Goal: Use online tool/utility: Utilize a website feature to perform a specific function

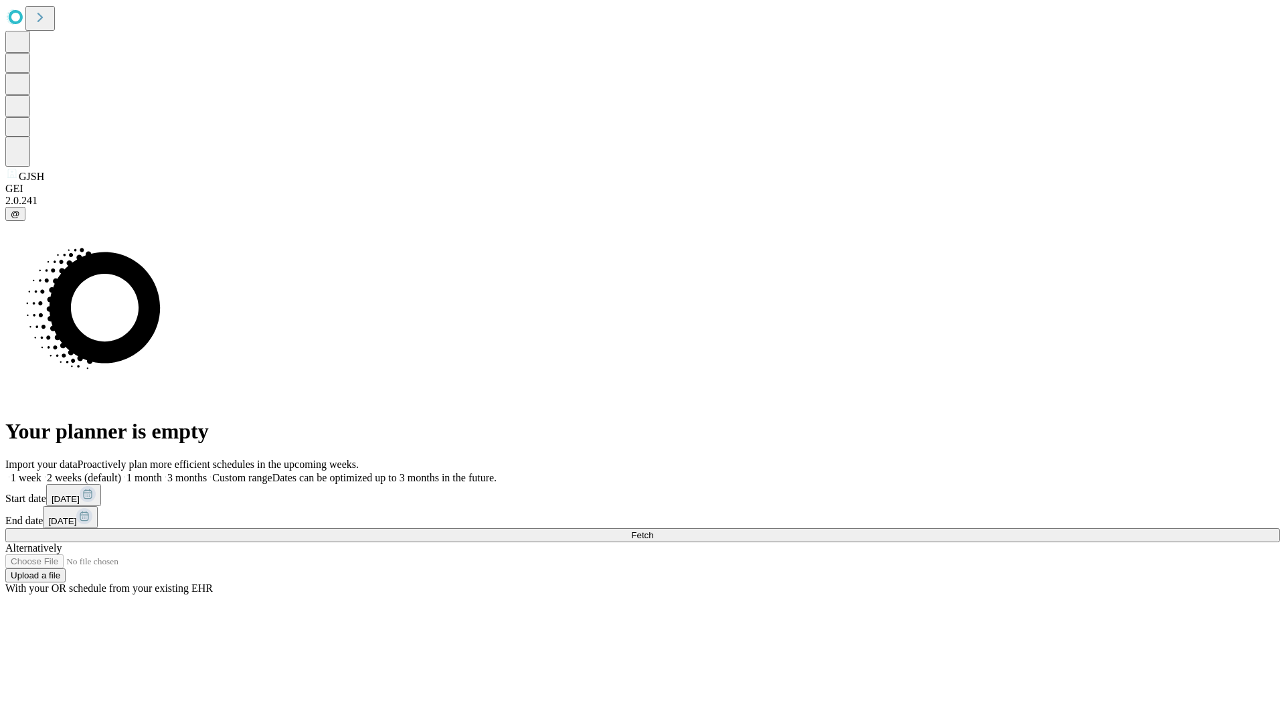
click at [121, 472] on label "2 weeks (default)" at bounding box center [81, 477] width 80 height 11
click at [653, 530] on span "Fetch" at bounding box center [642, 535] width 22 height 10
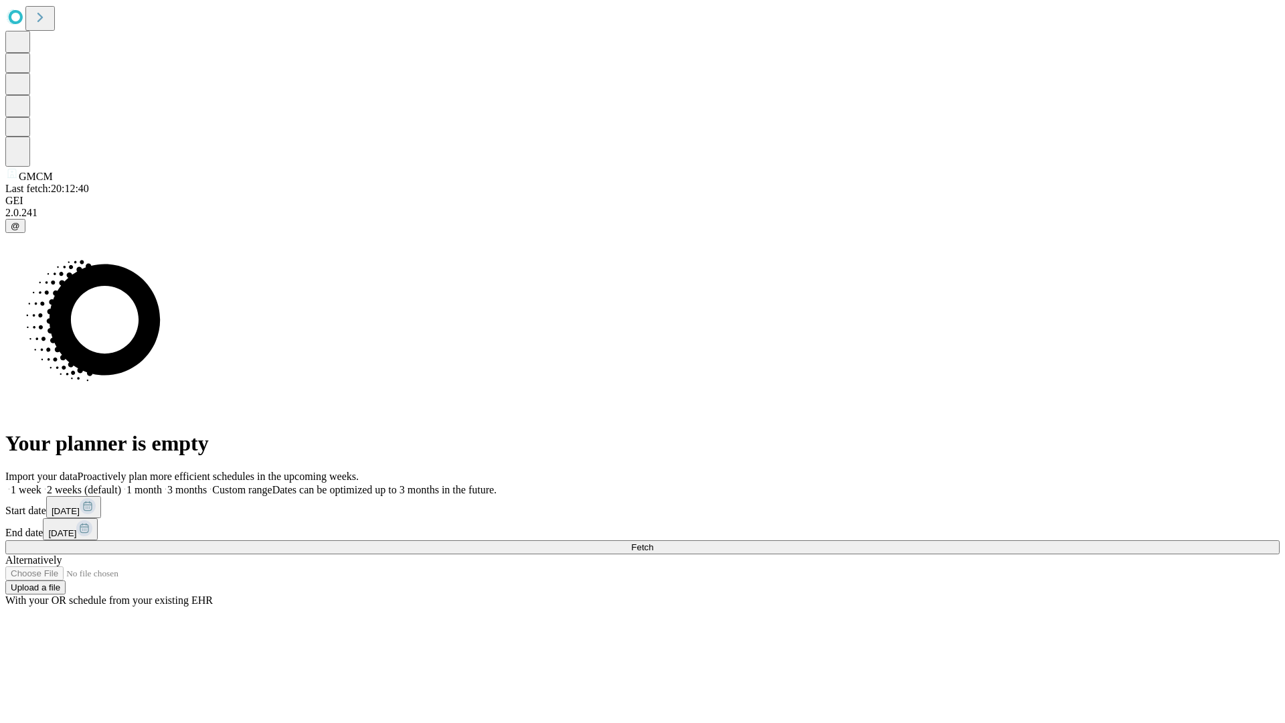
click at [121, 484] on label "2 weeks (default)" at bounding box center [81, 489] width 80 height 11
click at [653, 542] on span "Fetch" at bounding box center [642, 547] width 22 height 10
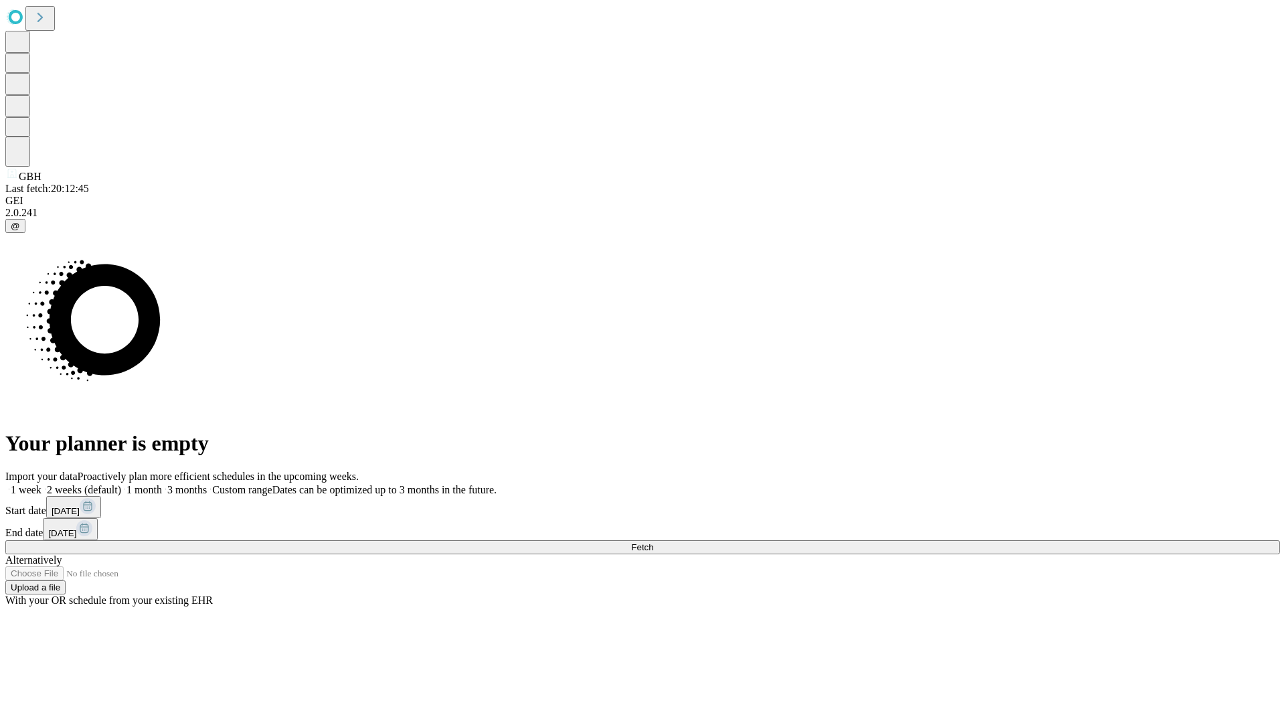
click at [121, 484] on label "2 weeks (default)" at bounding box center [81, 489] width 80 height 11
click at [653, 542] on span "Fetch" at bounding box center [642, 547] width 22 height 10
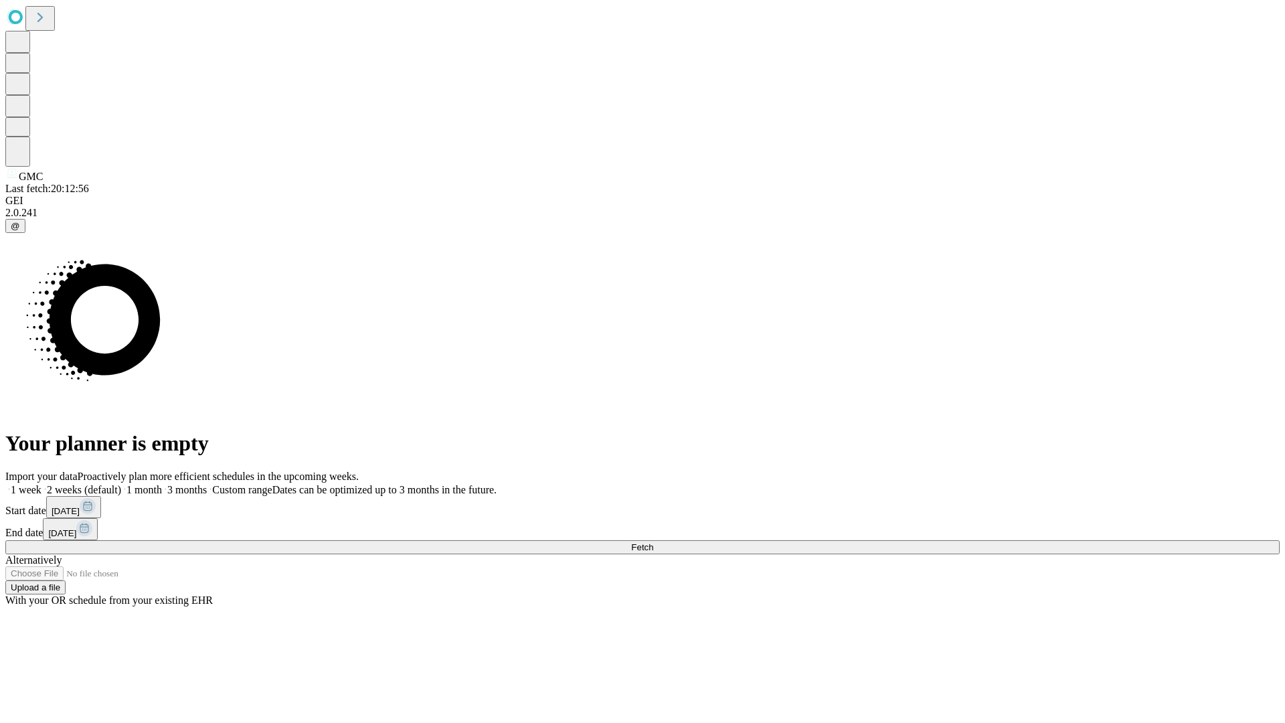
click at [121, 484] on label "2 weeks (default)" at bounding box center [81, 489] width 80 height 11
click at [653, 542] on span "Fetch" at bounding box center [642, 547] width 22 height 10
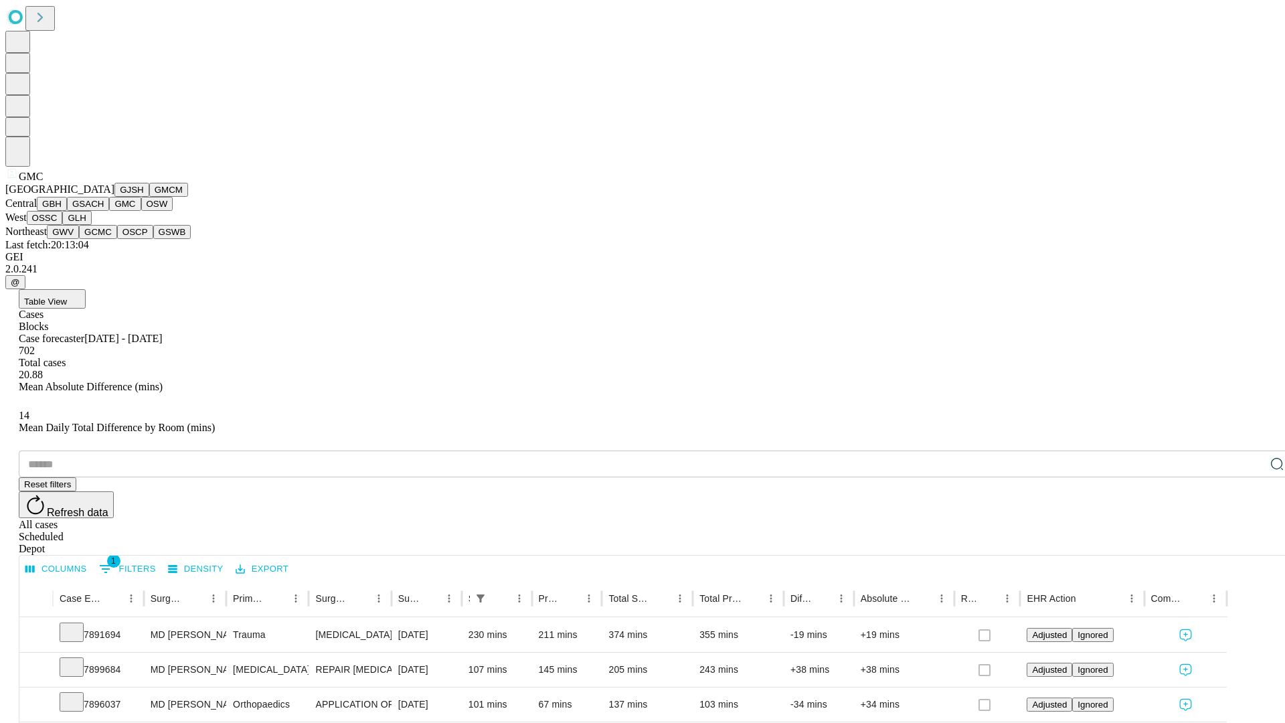
click at [141, 211] on button "OSW" at bounding box center [157, 204] width 32 height 14
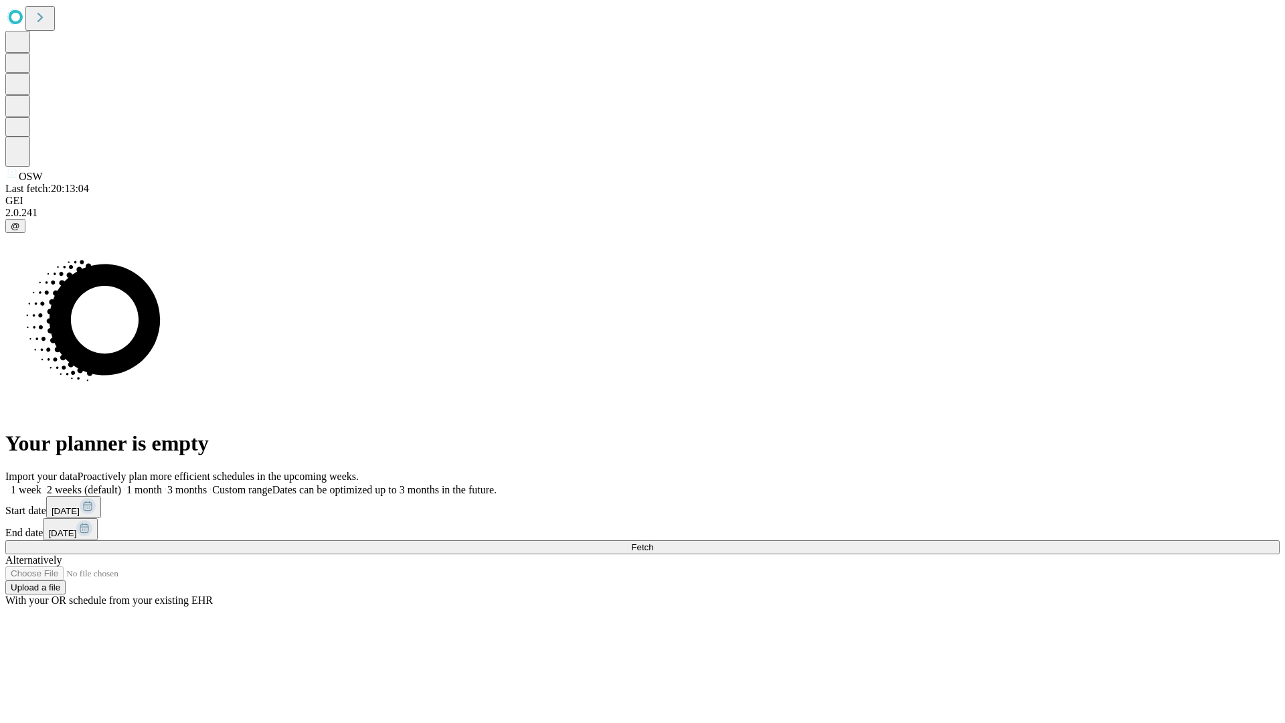
click at [121, 484] on label "2 weeks (default)" at bounding box center [81, 489] width 80 height 11
click at [653, 542] on span "Fetch" at bounding box center [642, 547] width 22 height 10
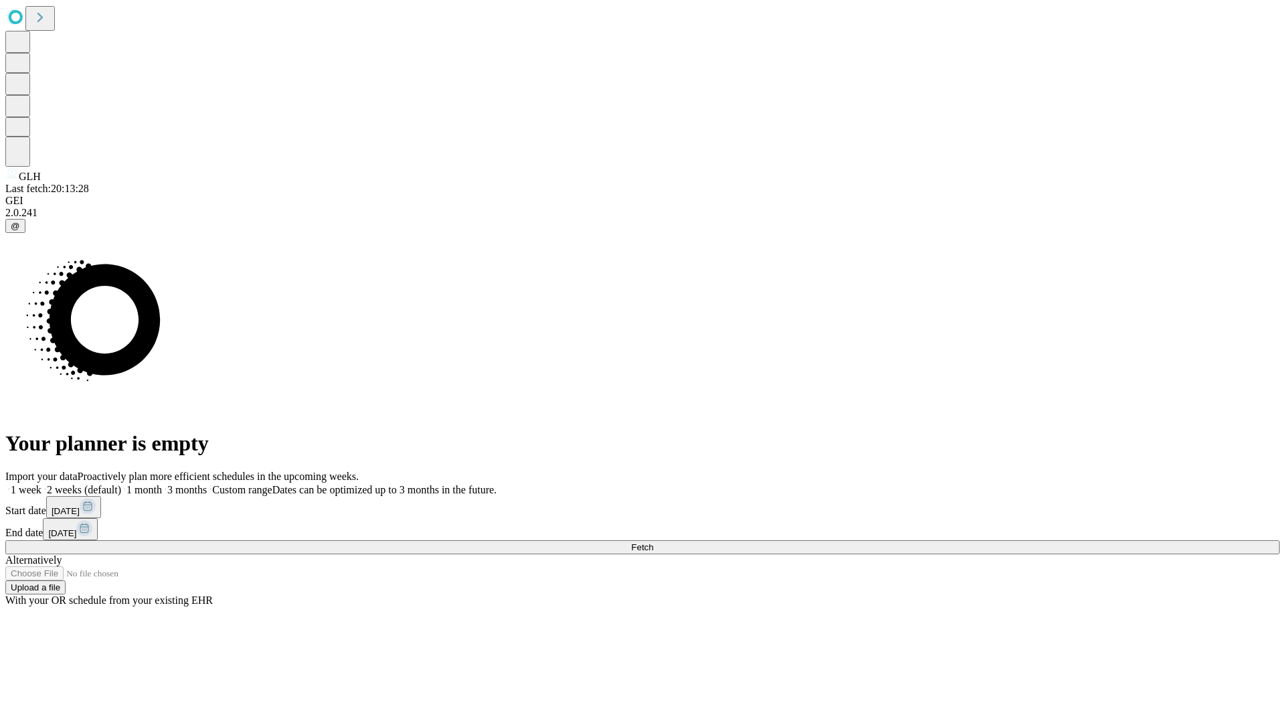
click at [121, 484] on label "2 weeks (default)" at bounding box center [81, 489] width 80 height 11
click at [653, 542] on span "Fetch" at bounding box center [642, 547] width 22 height 10
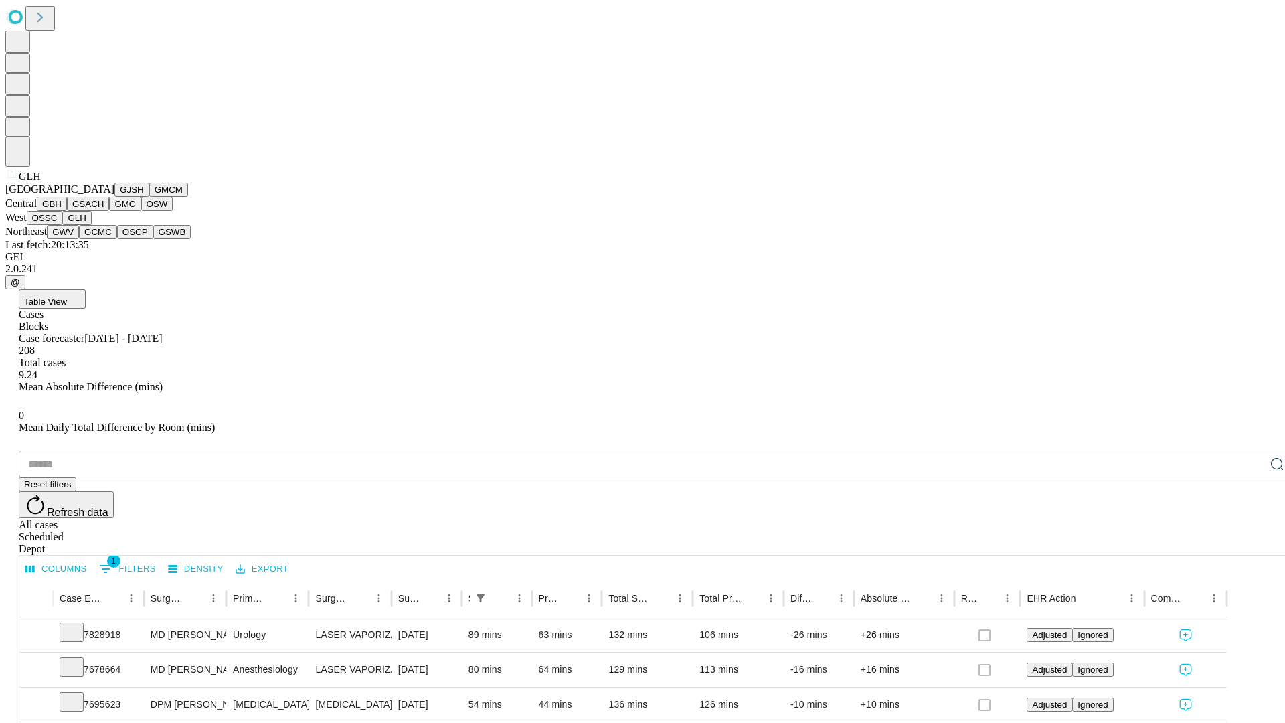
click at [79, 239] on button "GWV" at bounding box center [63, 232] width 32 height 14
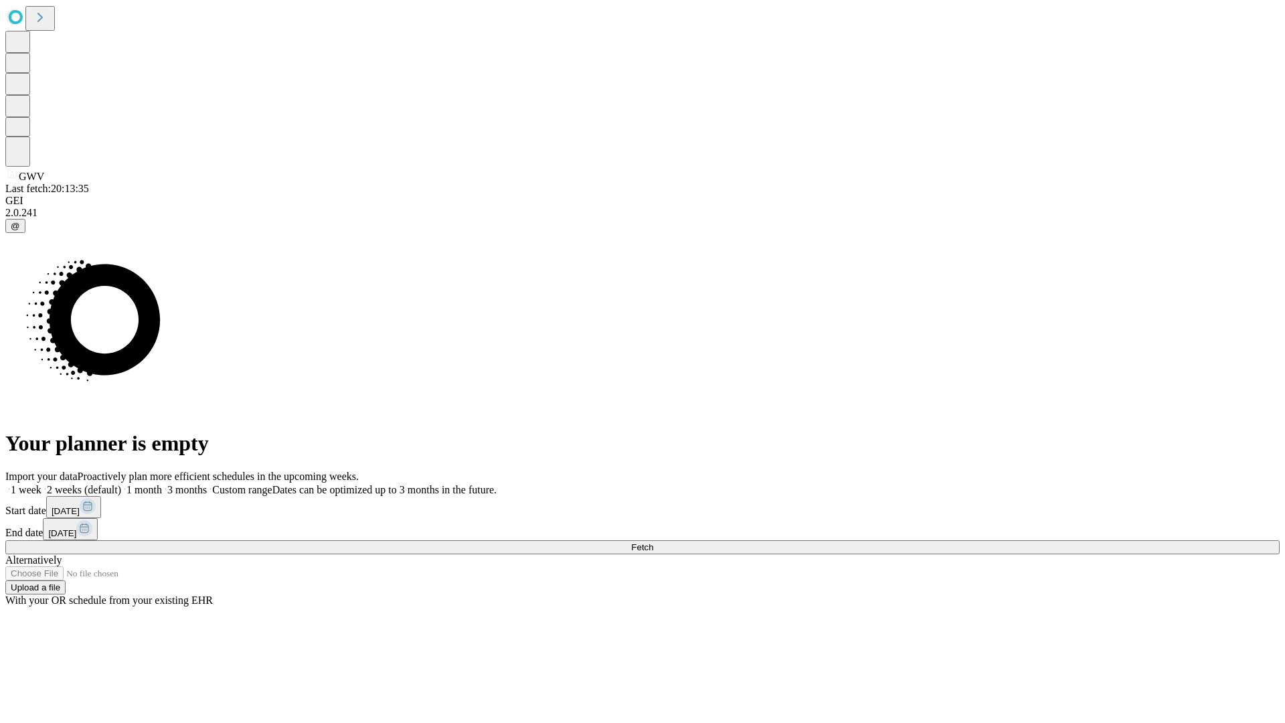
click at [121, 484] on label "2 weeks (default)" at bounding box center [81, 489] width 80 height 11
click at [653, 542] on span "Fetch" at bounding box center [642, 547] width 22 height 10
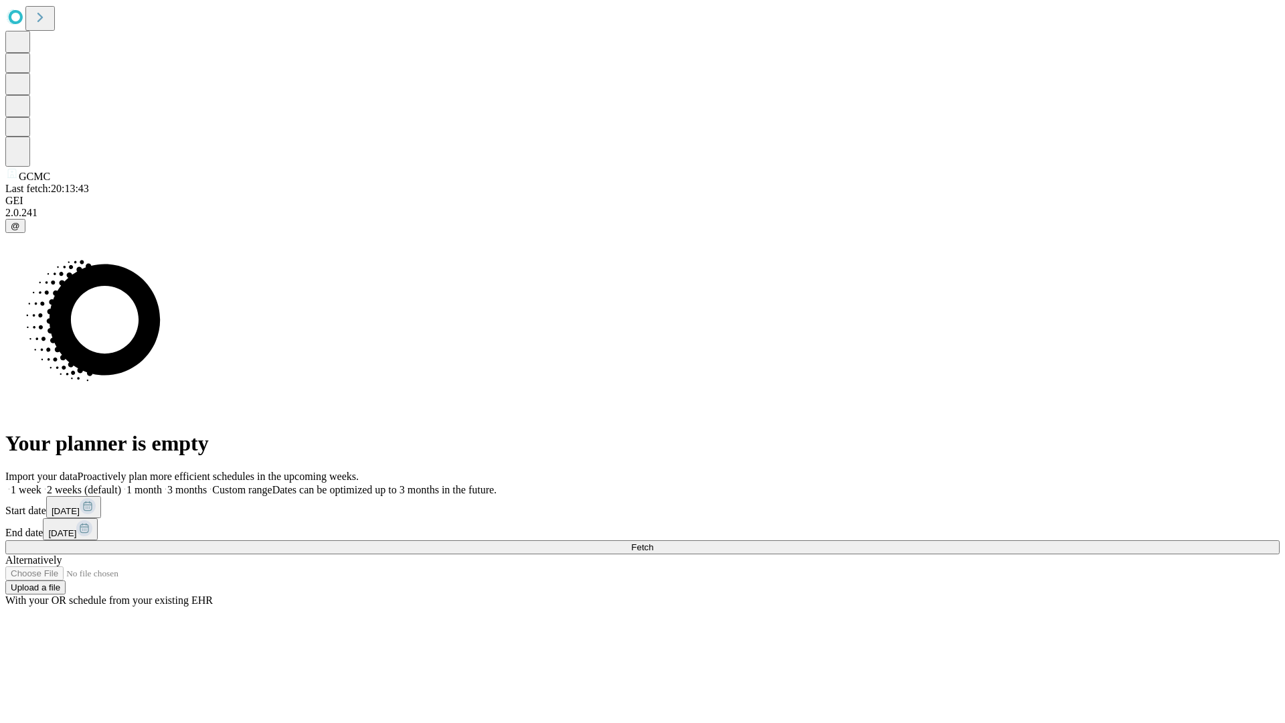
click at [121, 484] on label "2 weeks (default)" at bounding box center [81, 489] width 80 height 11
click at [653, 542] on span "Fetch" at bounding box center [642, 547] width 22 height 10
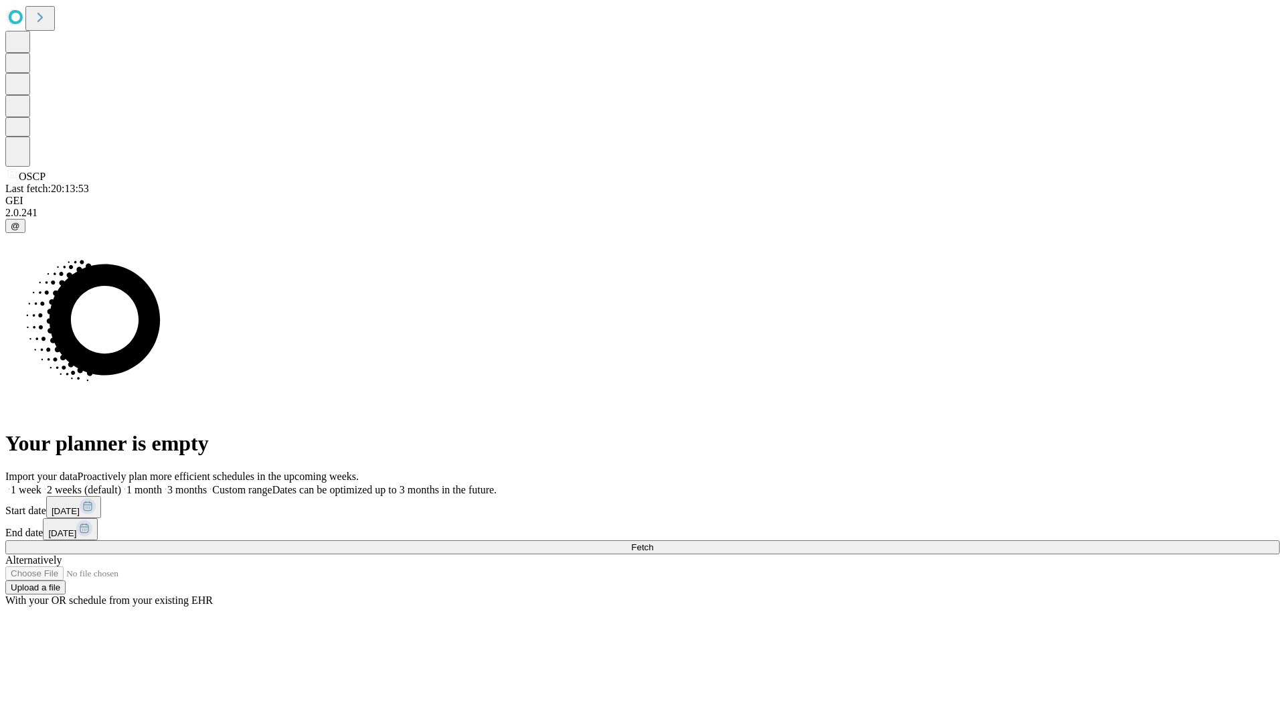
click at [653, 542] on span "Fetch" at bounding box center [642, 547] width 22 height 10
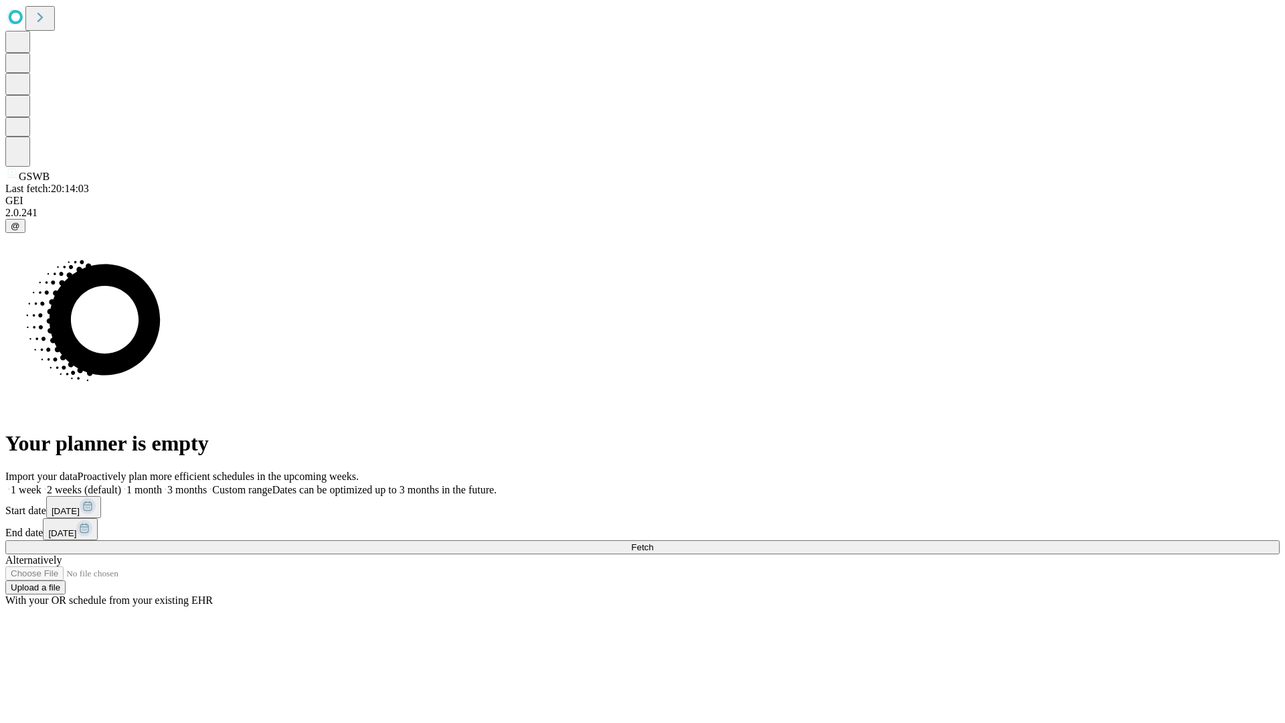
click at [653, 542] on span "Fetch" at bounding box center [642, 547] width 22 height 10
